Goal: Task Accomplishment & Management: Manage account settings

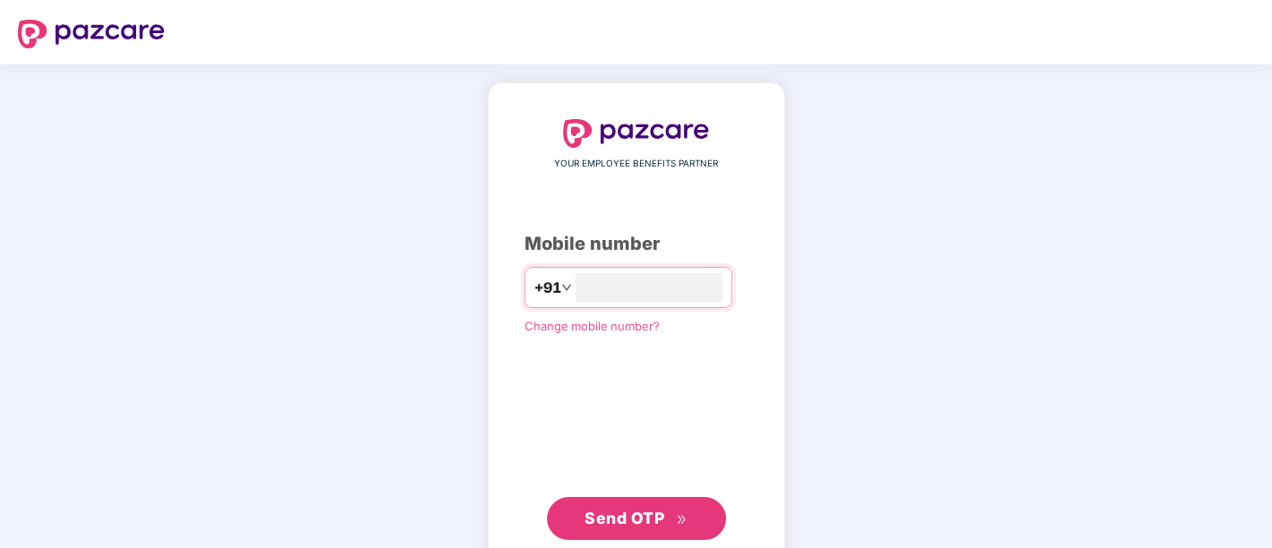
type input "**********"
drag, startPoint x: 801, startPoint y: 10, endPoint x: 656, endPoint y: 525, distance: 535.5
click at [656, 492] on span "Send OTP" at bounding box center [635, 516] width 103 height 25
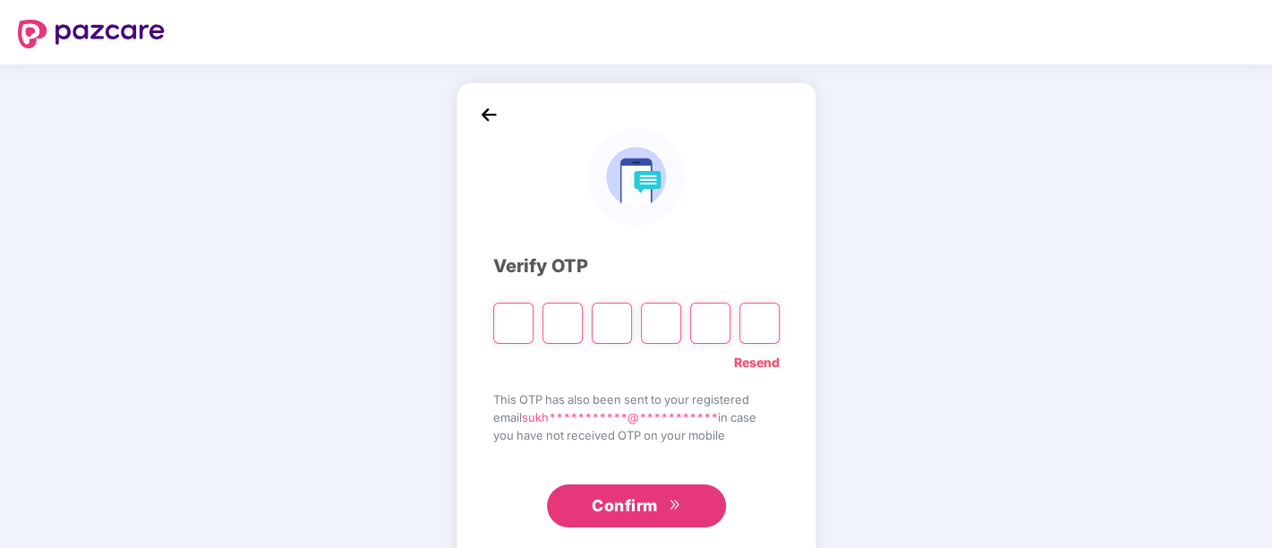
type input "*"
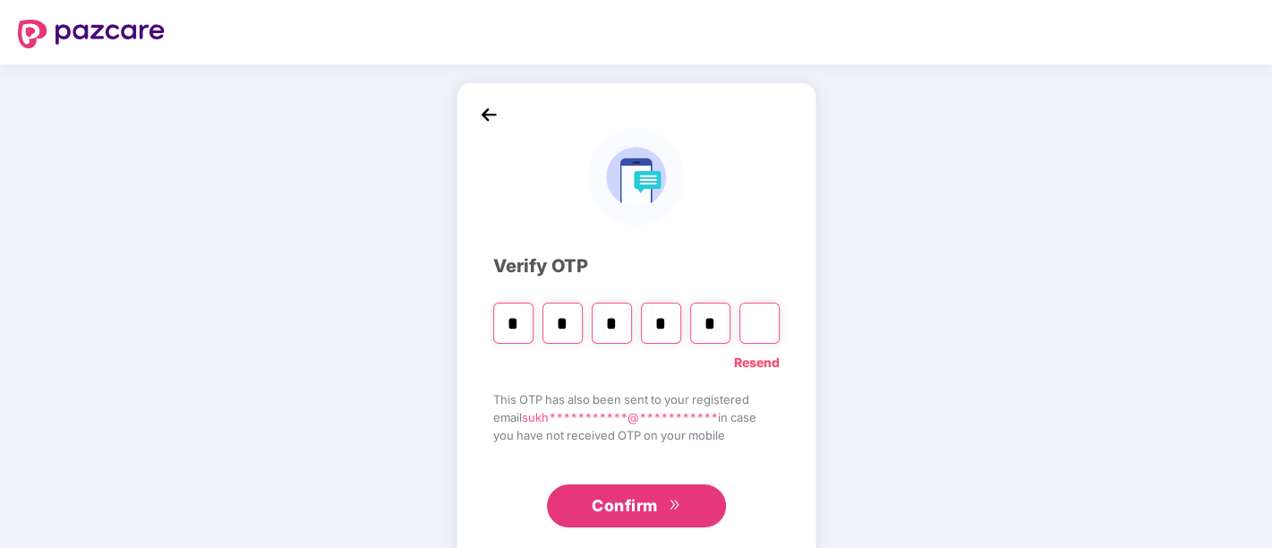
type input "*"
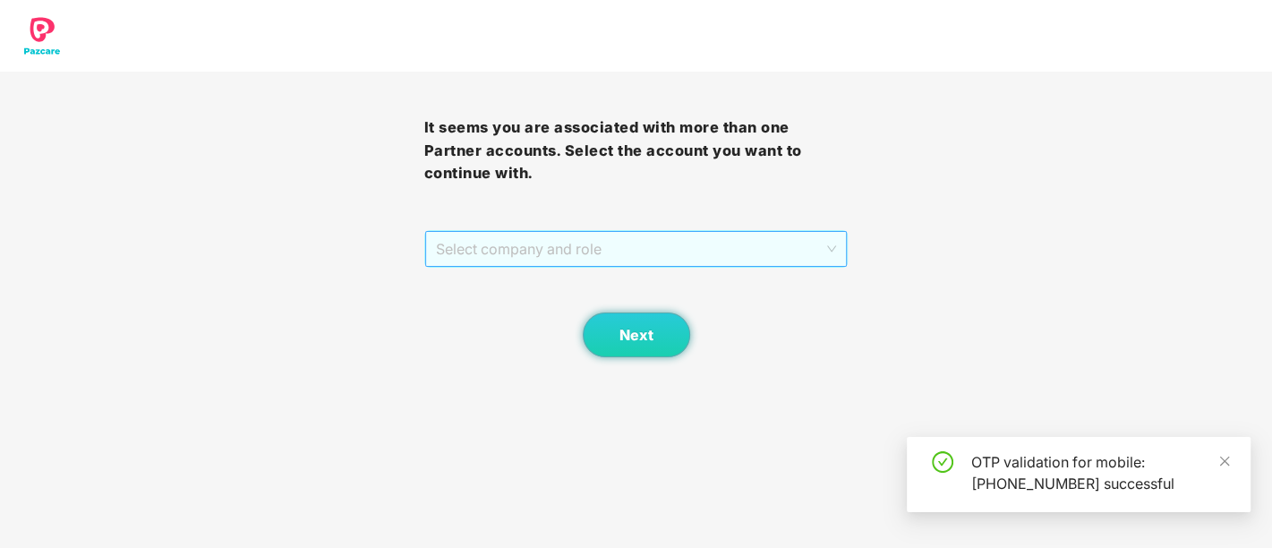
click at [588, 254] on span "Select company and role" at bounding box center [636, 249] width 401 height 34
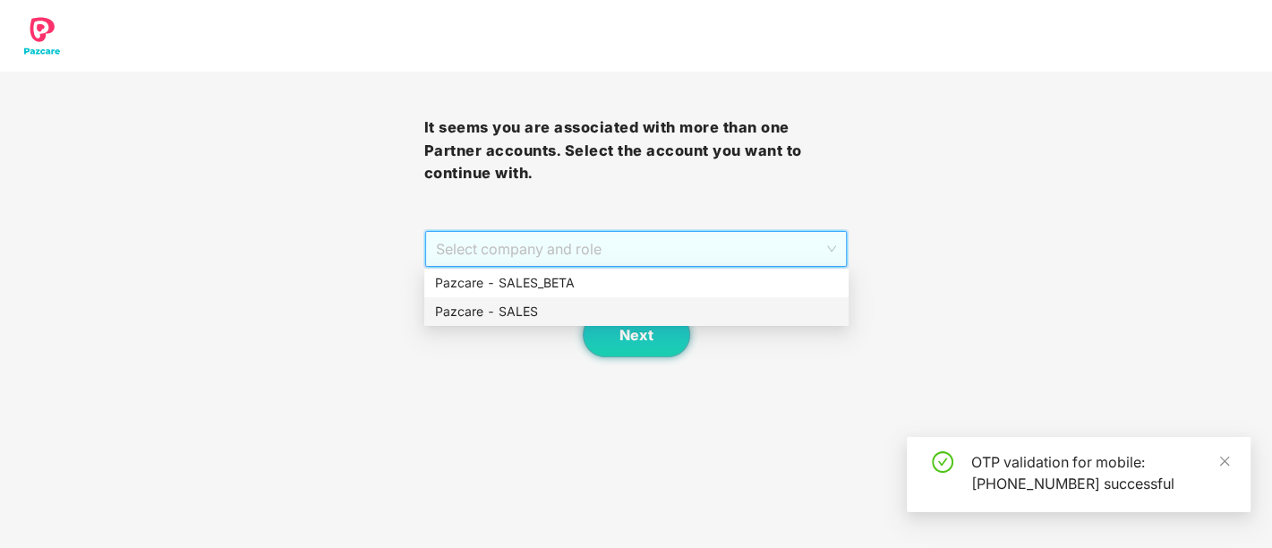
click at [551, 311] on div "Pazcare - SALES" at bounding box center [636, 312] width 403 height 20
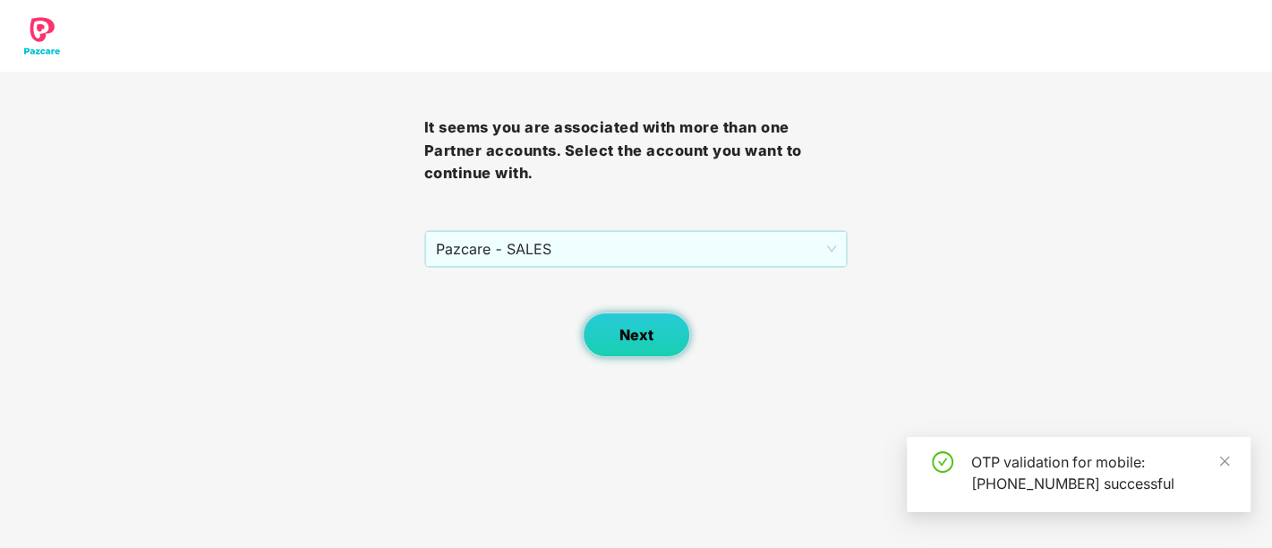
click at [602, 325] on button "Next" at bounding box center [636, 334] width 107 height 45
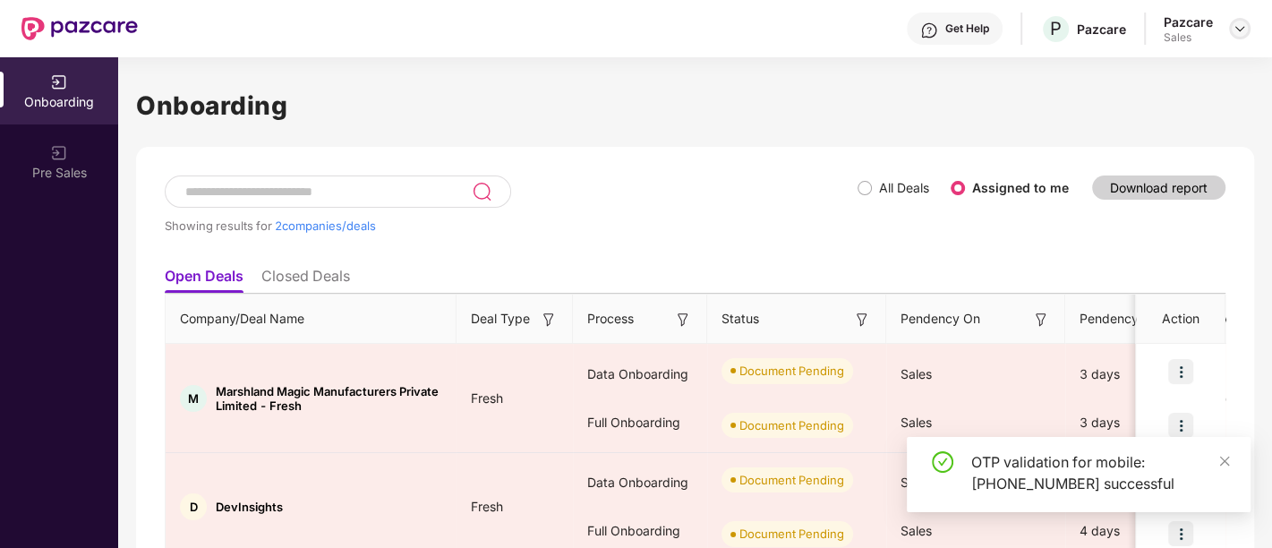
click at [1143, 27] on img at bounding box center [1239, 28] width 14 height 14
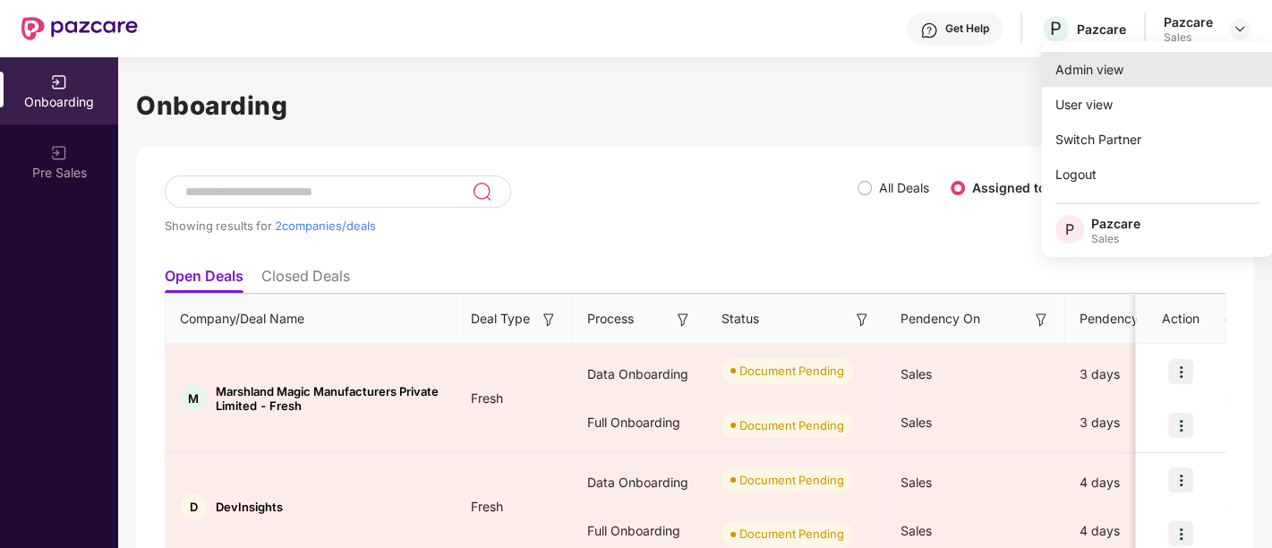
click at [1143, 81] on div "Admin view" at bounding box center [1157, 69] width 233 height 35
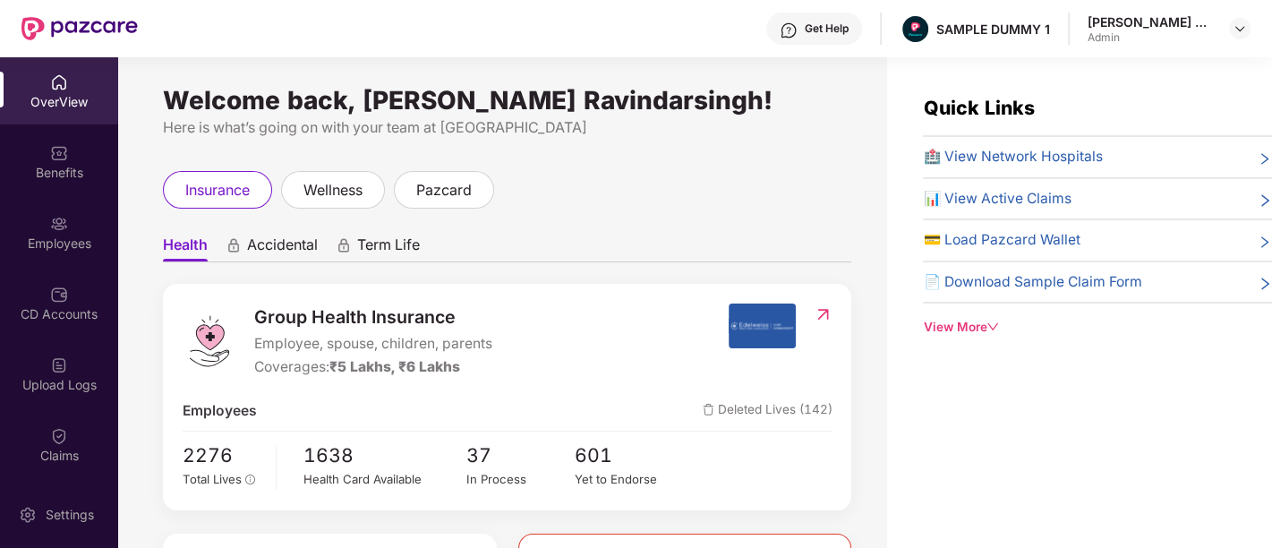
click at [291, 243] on span "Accidental" at bounding box center [282, 248] width 71 height 26
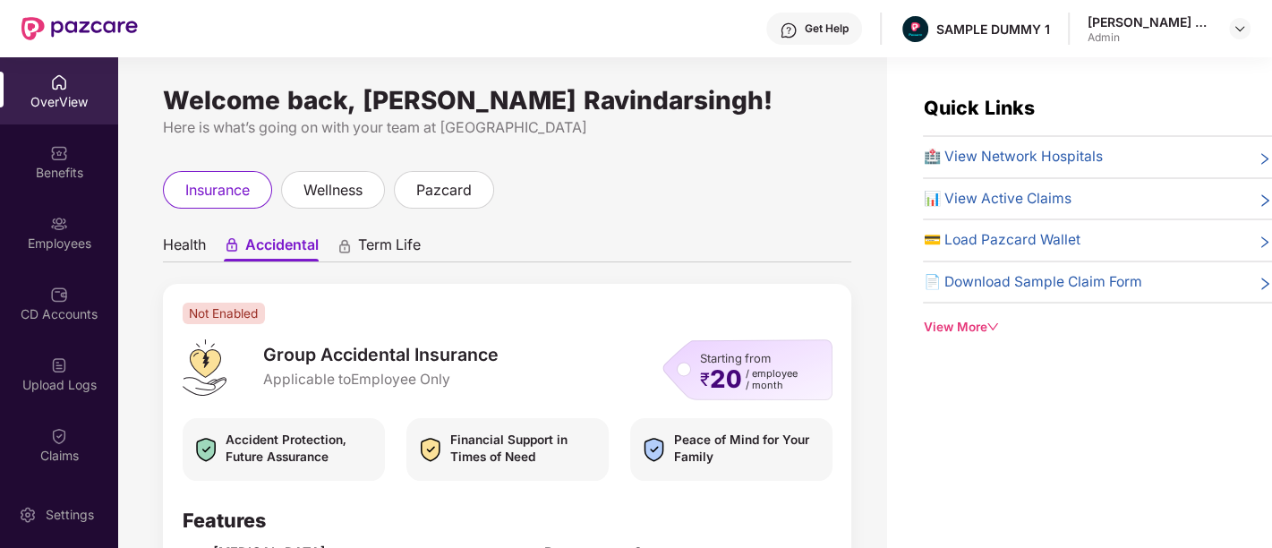
click at [414, 242] on span "Term Life" at bounding box center [389, 248] width 63 height 26
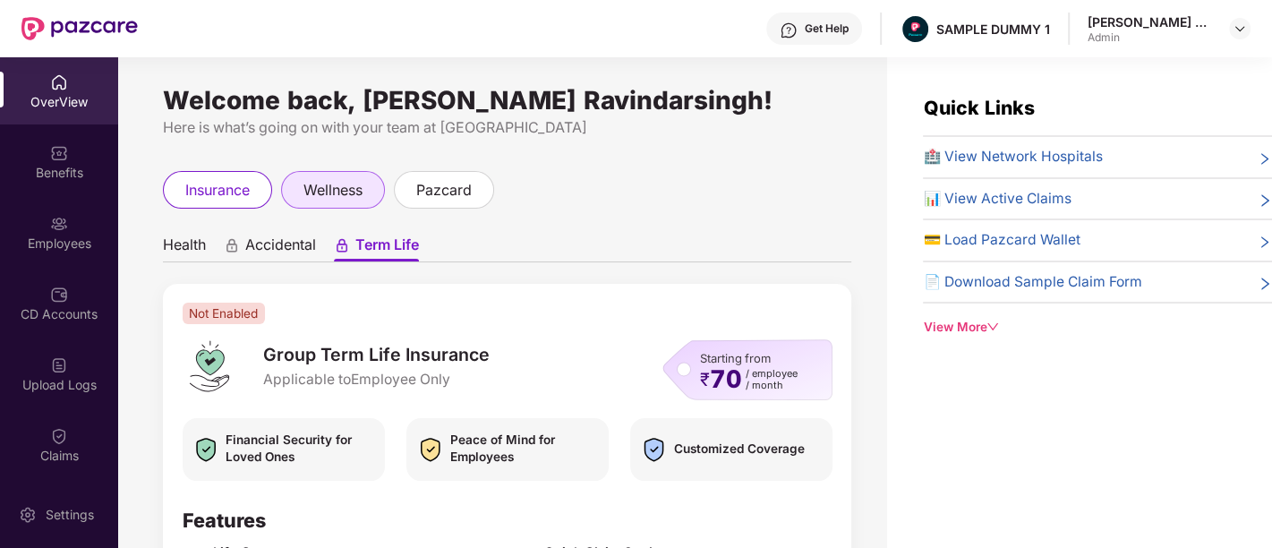
click at [322, 198] on span "wellness" at bounding box center [332, 190] width 59 height 22
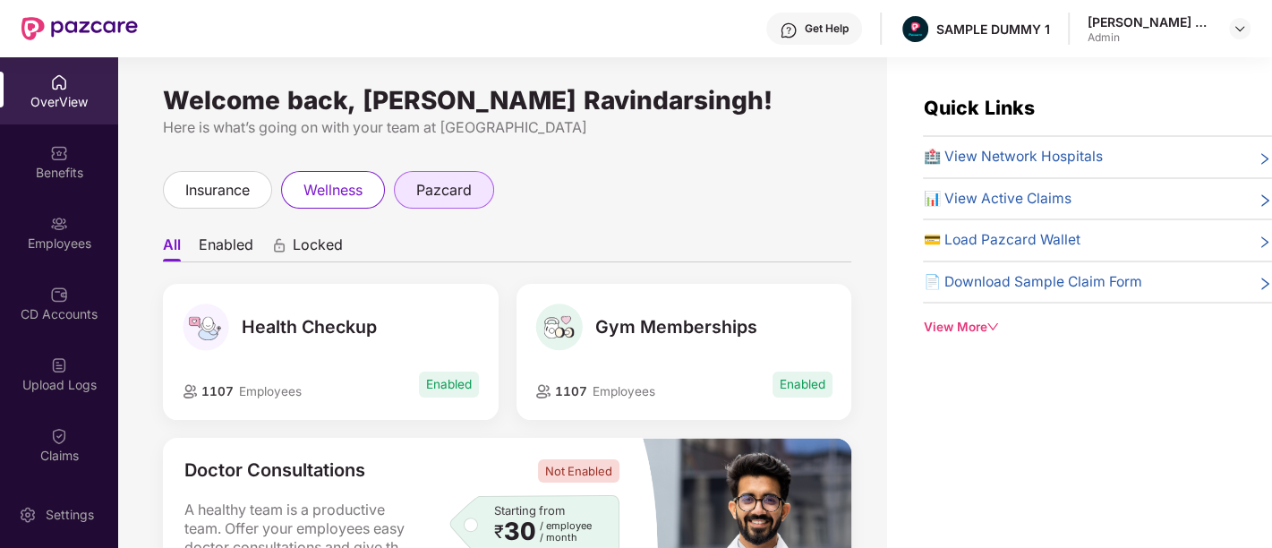
click at [476, 193] on div "pazcard" at bounding box center [444, 190] width 100 height 38
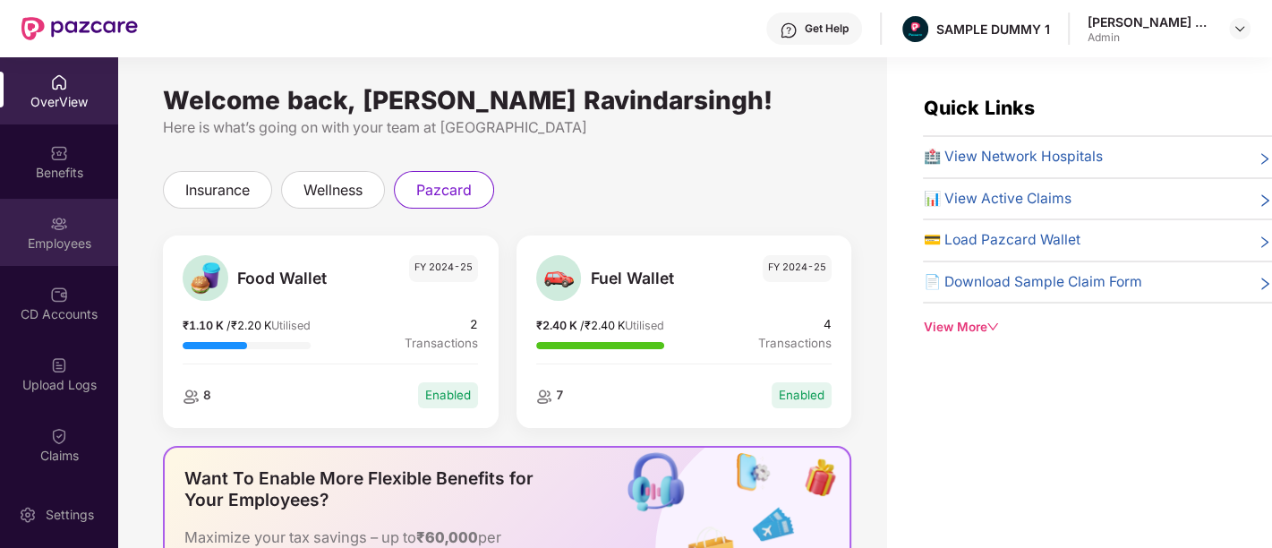
click at [48, 249] on div "Employees" at bounding box center [59, 243] width 118 height 18
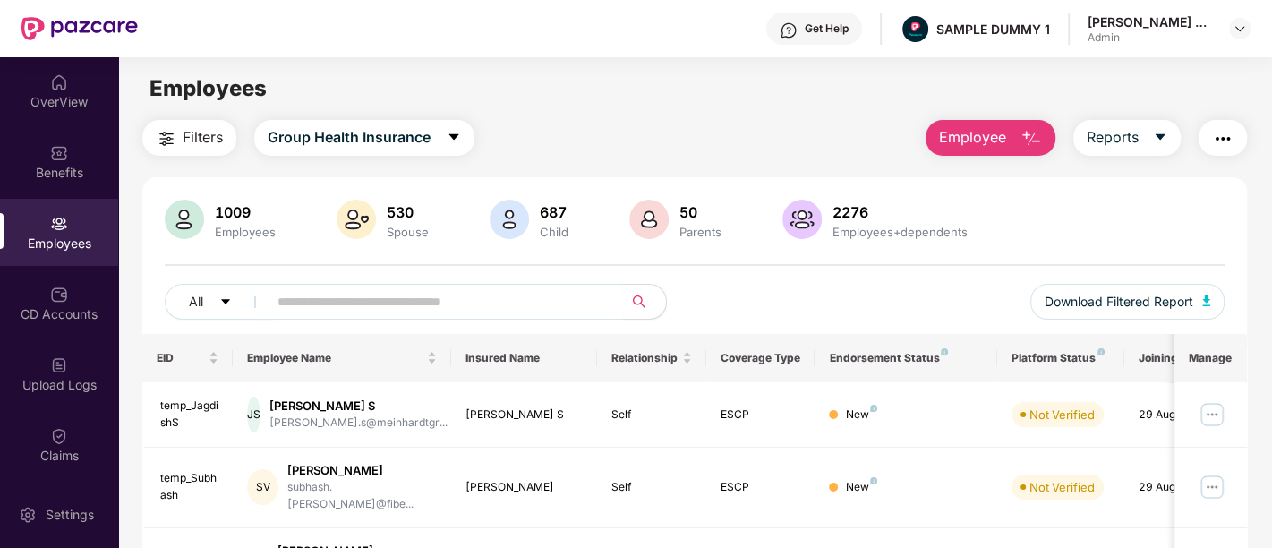
click at [999, 139] on span "Employee" at bounding box center [972, 137] width 67 height 22
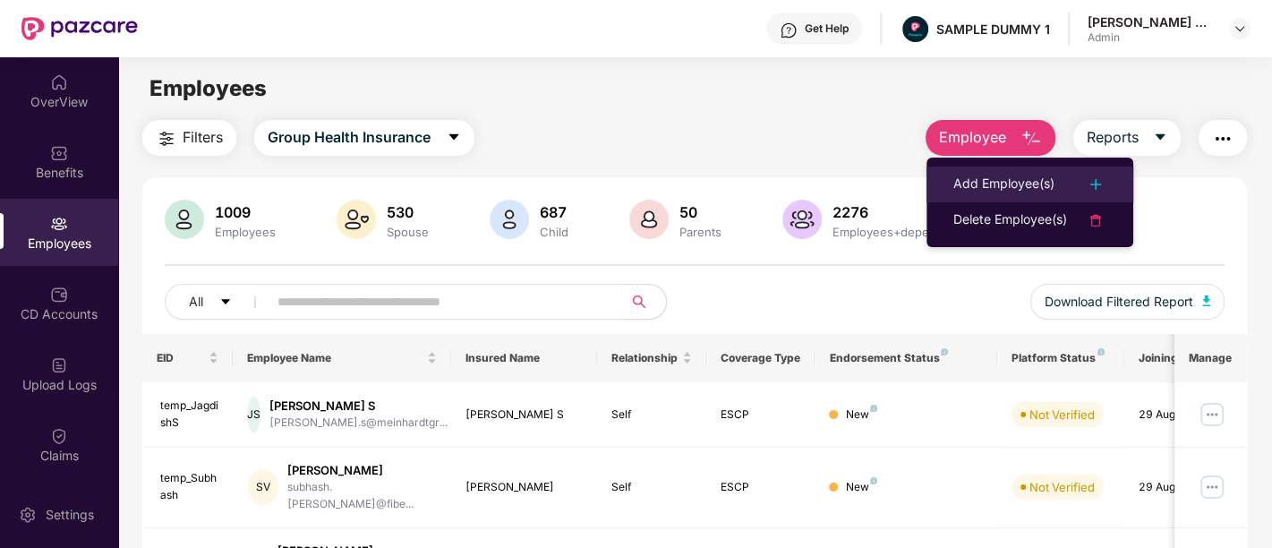
click at [983, 177] on div "Add Employee(s)" at bounding box center [1003, 184] width 101 height 21
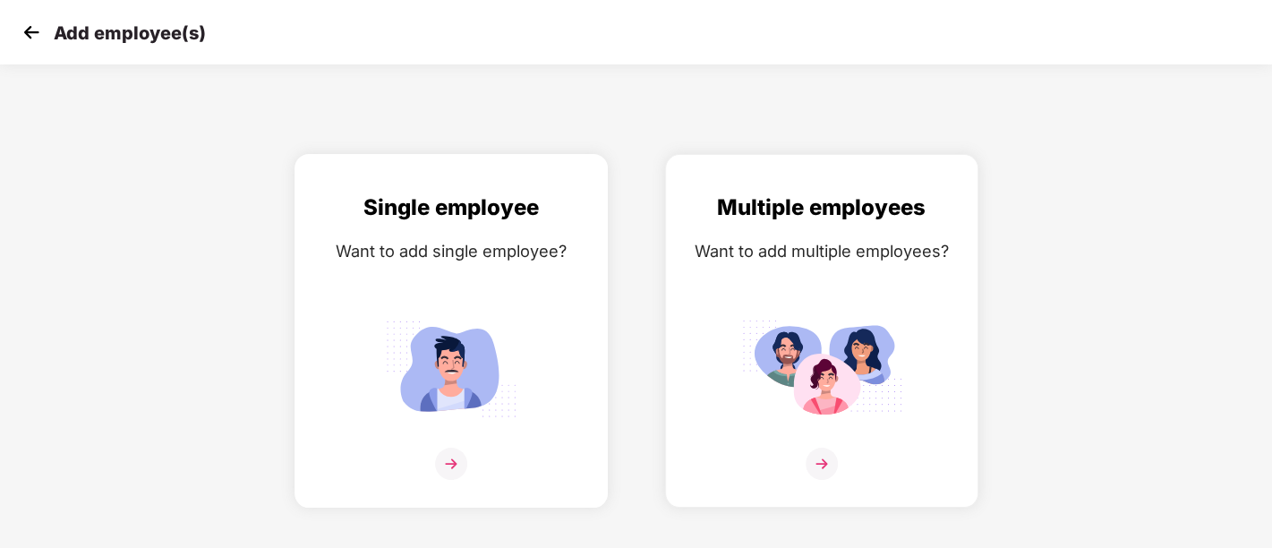
click at [470, 392] on img at bounding box center [450, 368] width 161 height 112
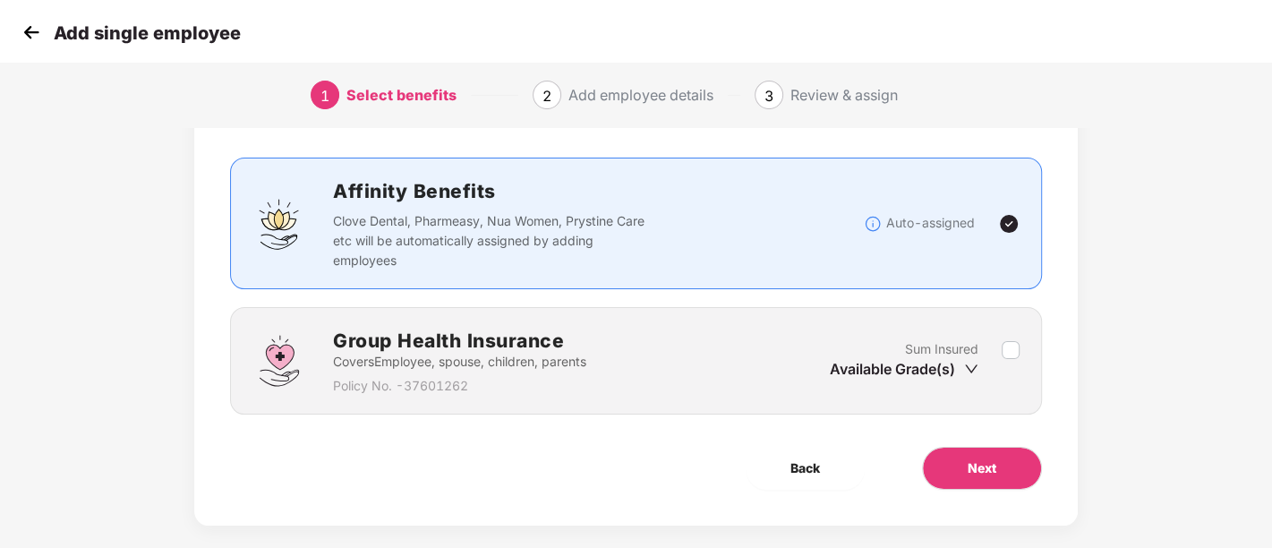
scroll to position [112, 0]
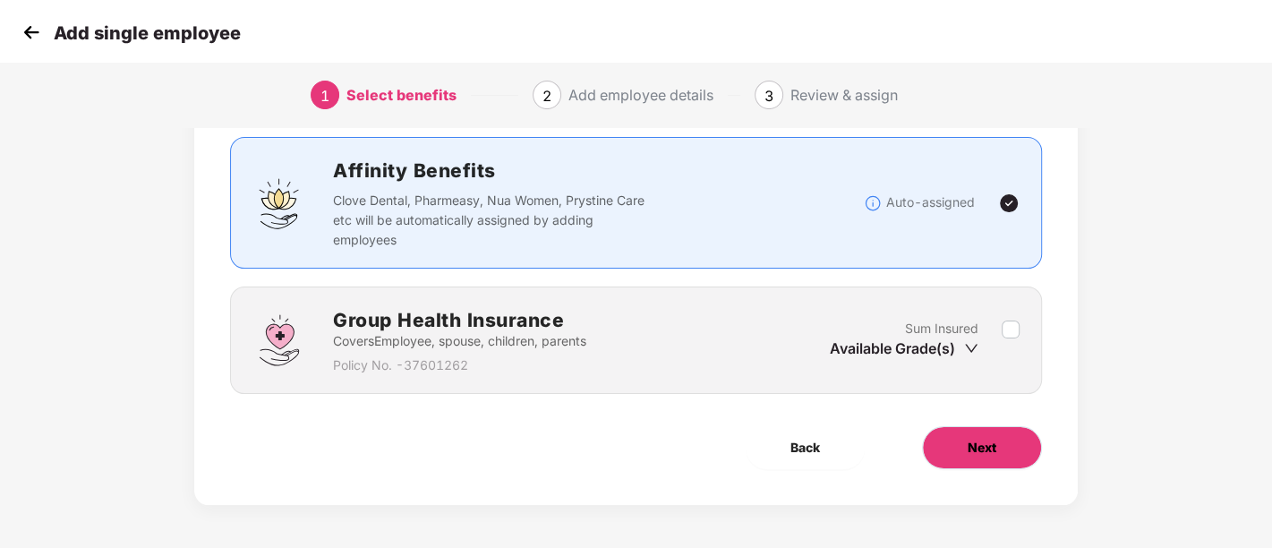
click at [1000, 466] on button "Next" at bounding box center [982, 447] width 120 height 43
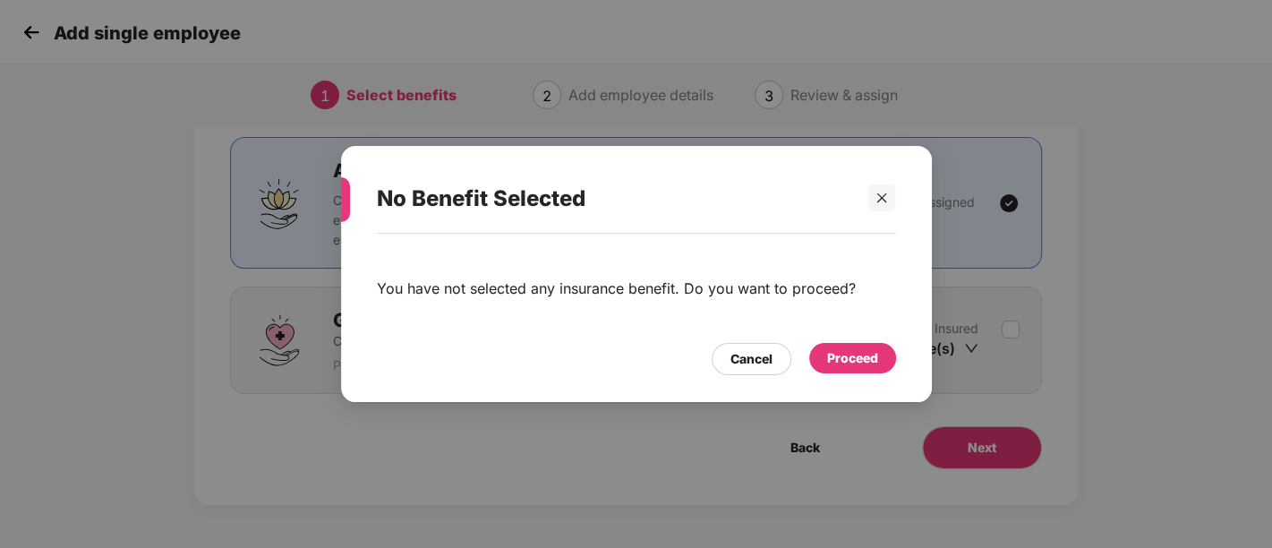
click at [848, 364] on div "Proceed" at bounding box center [852, 358] width 51 height 20
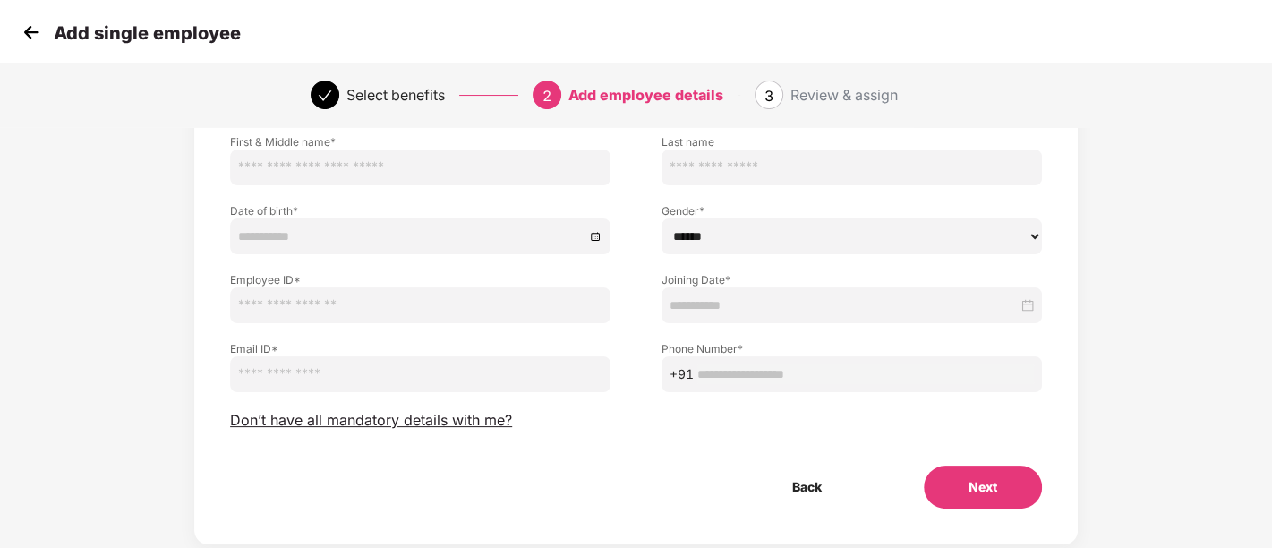
scroll to position [0, 0]
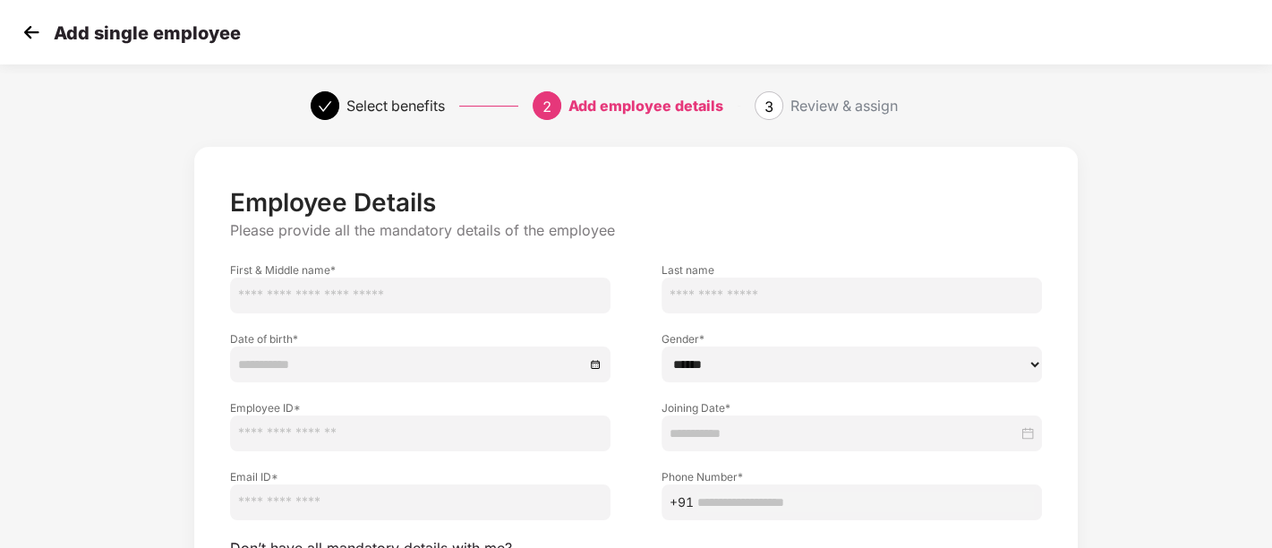
click at [35, 39] on img at bounding box center [31, 32] width 27 height 27
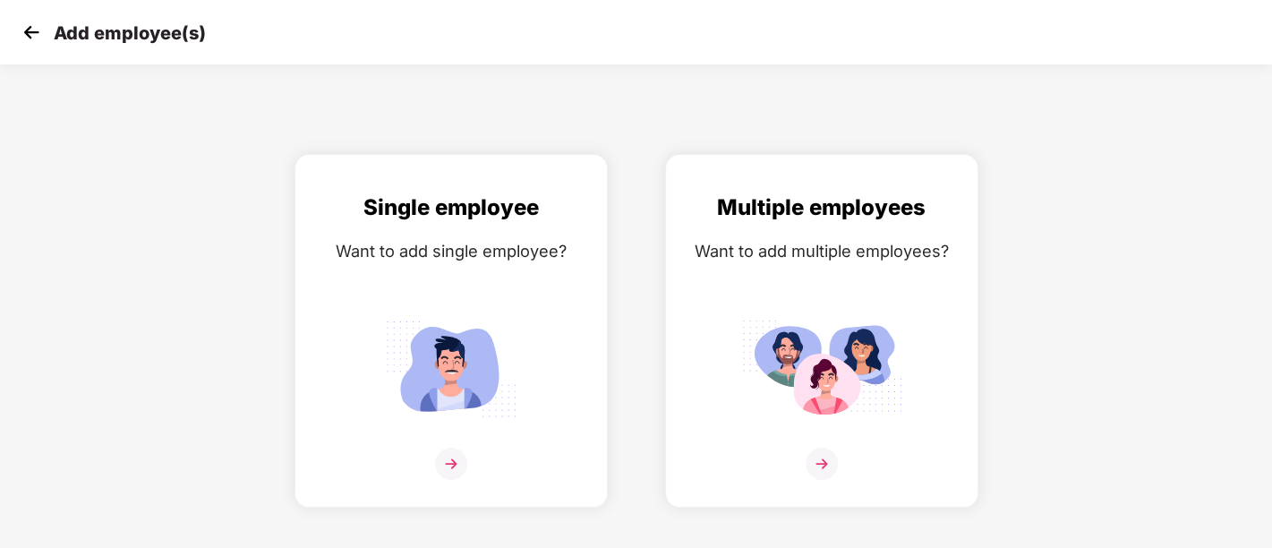
click at [35, 39] on img at bounding box center [31, 32] width 27 height 27
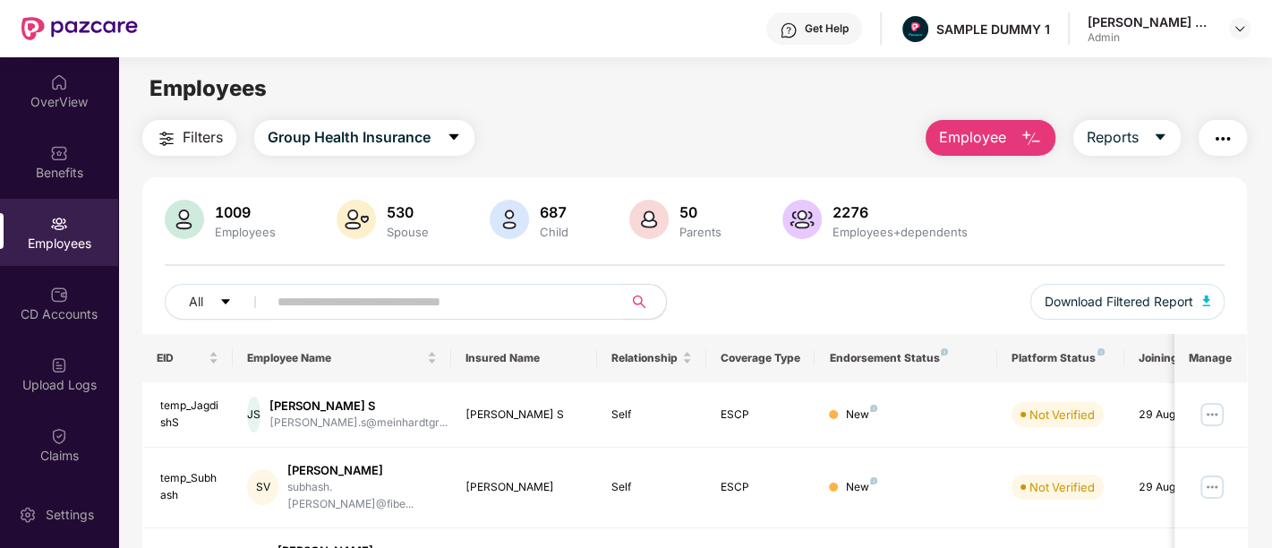
click at [1042, 139] on img "button" at bounding box center [1030, 138] width 21 height 21
click at [38, 320] on div "CD Accounts" at bounding box center [59, 314] width 118 height 18
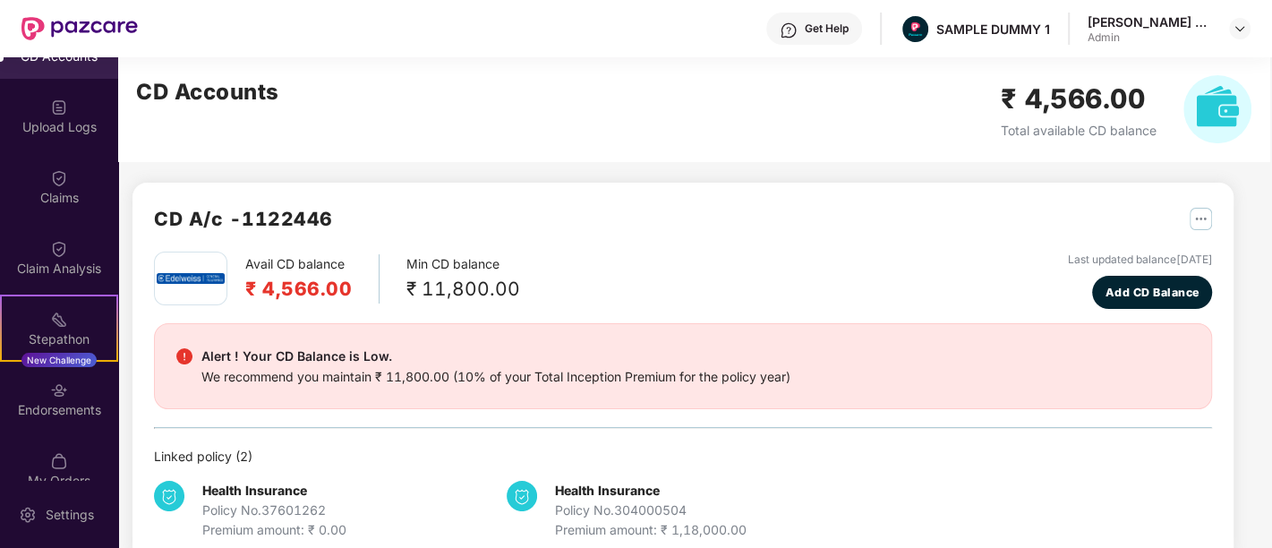
scroll to position [353, 0]
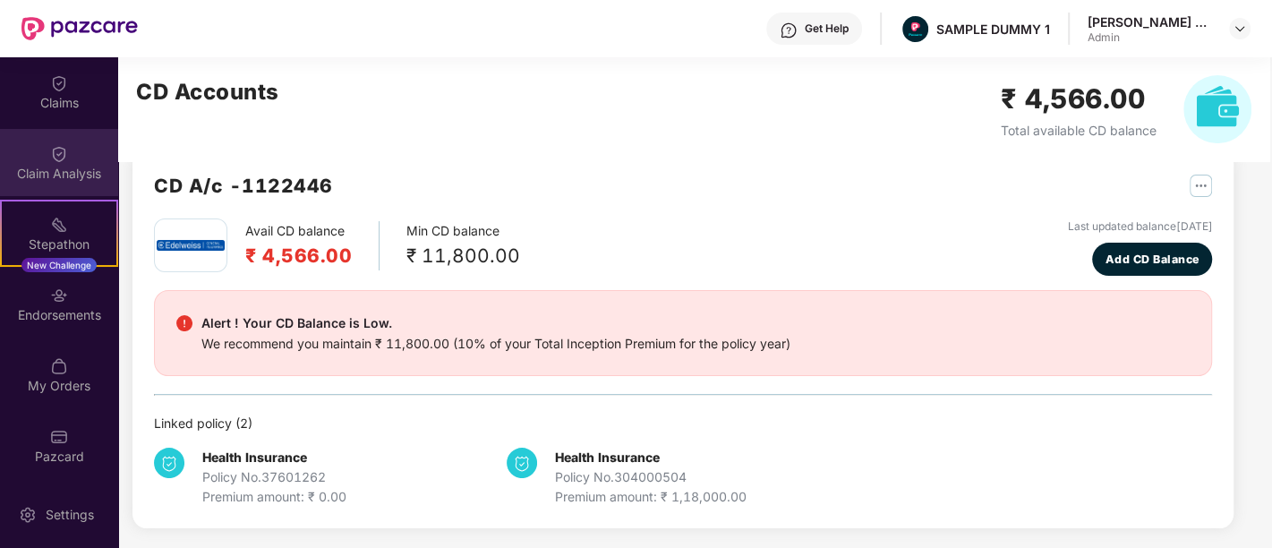
click at [43, 173] on div "Claim Analysis" at bounding box center [59, 174] width 118 height 18
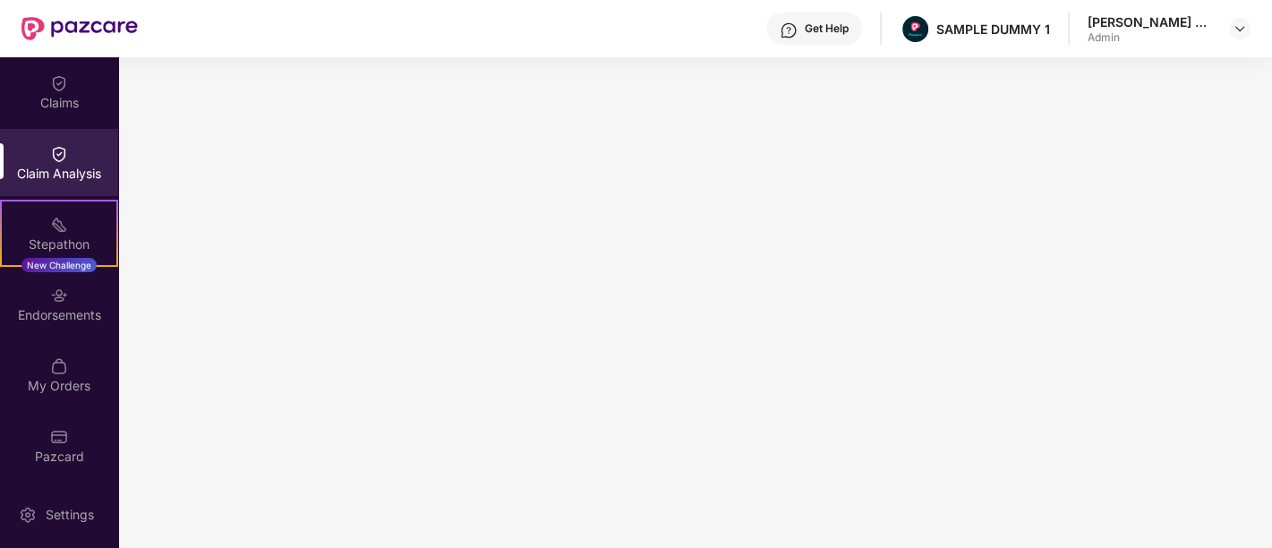
click at [788, 27] on img at bounding box center [788, 30] width 18 height 18
